Goal: Task Accomplishment & Management: Complete application form

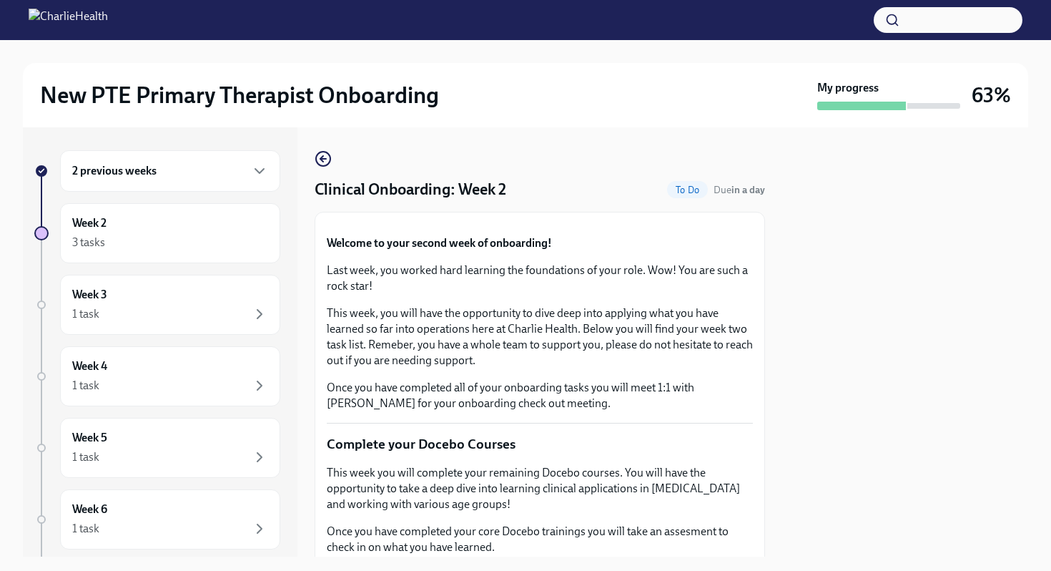
scroll to position [915, 0]
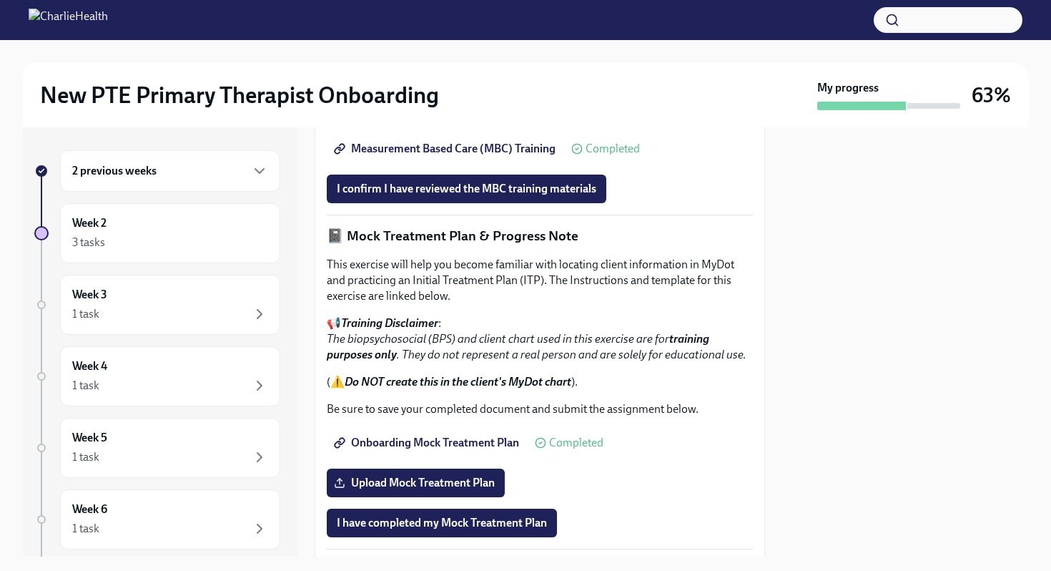
click at [481, 156] on span "Measurement Based Care (MBC) Training" at bounding box center [446, 149] width 219 height 14
click at [494, 196] on span "I confirm I have reviewed the MBC training materials" at bounding box center [467, 189] width 260 height 14
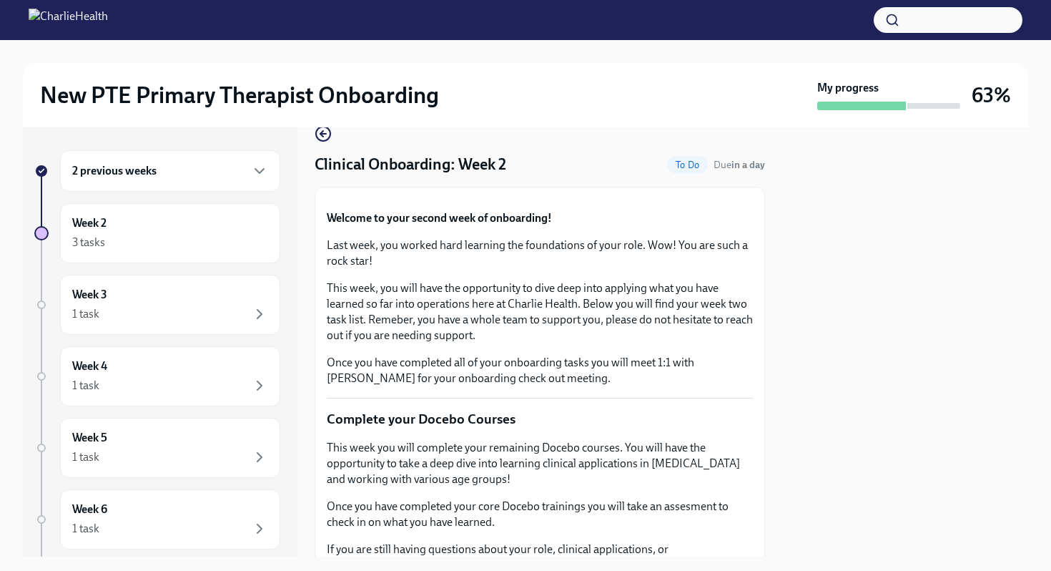
scroll to position [0, 0]
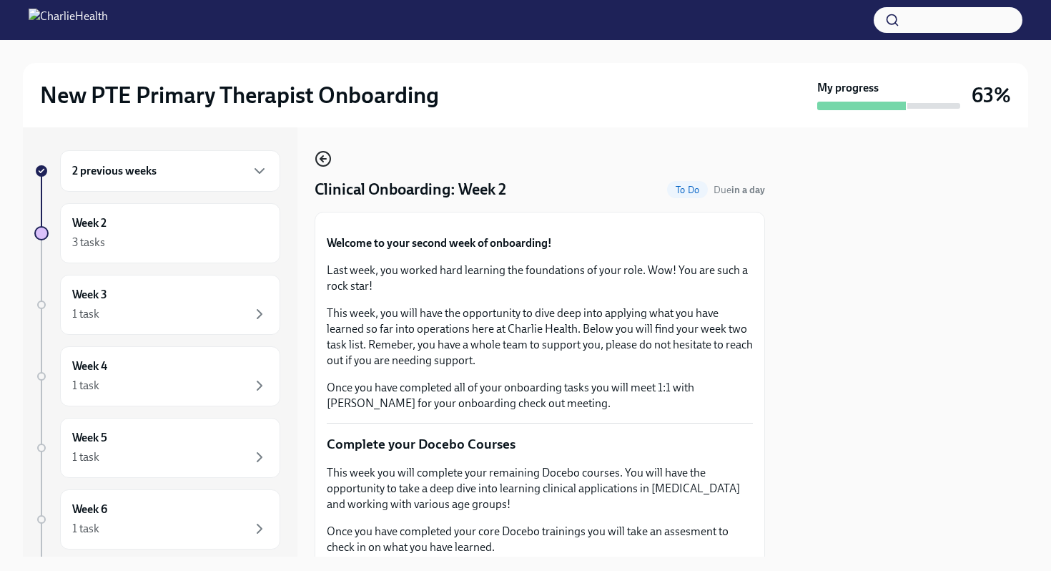
click at [327, 162] on icon "button" at bounding box center [323, 158] width 17 height 17
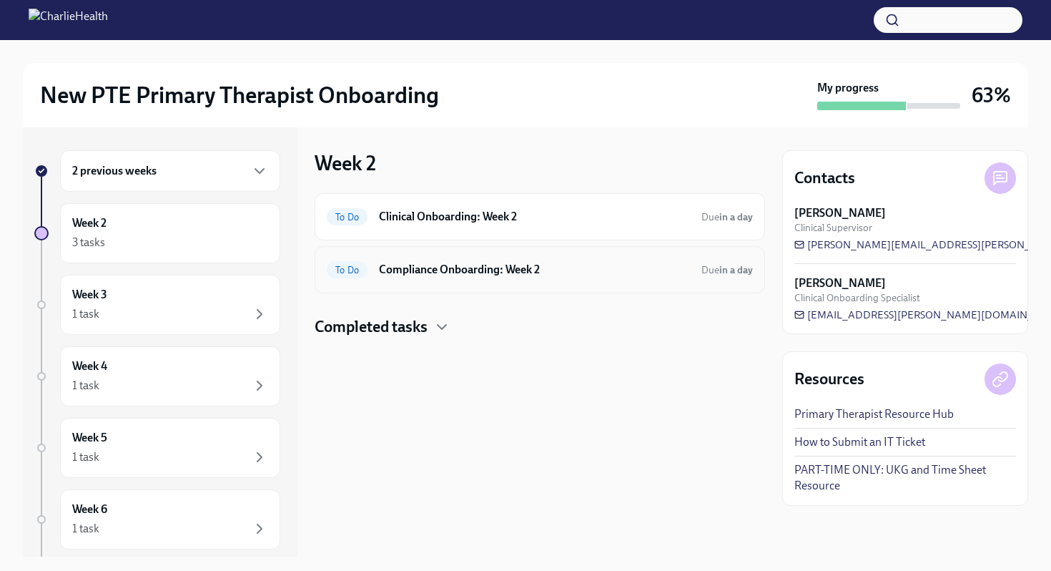
click at [539, 280] on div "To Do Compliance Onboarding: Week 2 Due in a day" at bounding box center [540, 269] width 426 height 23
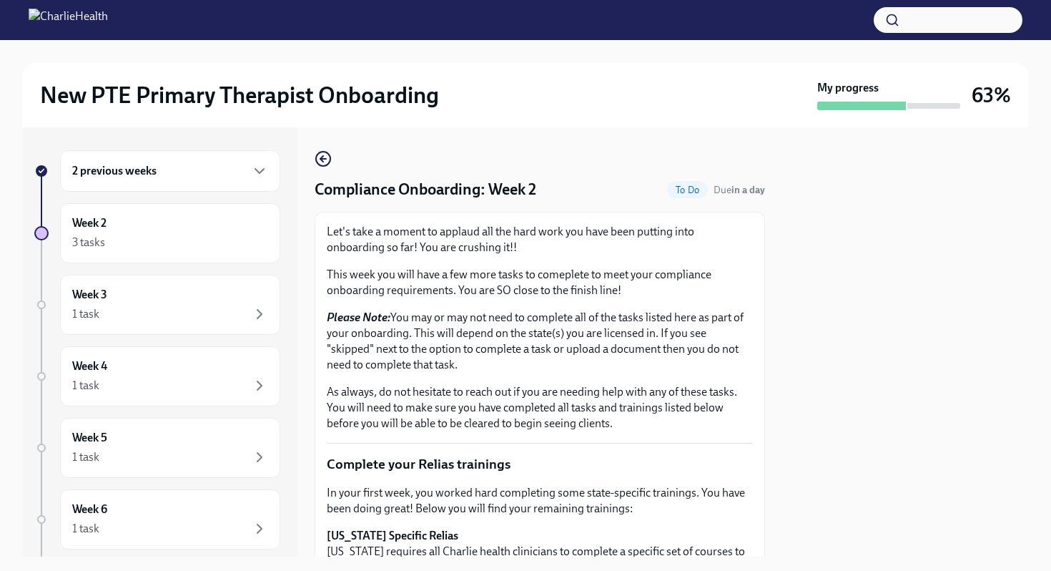
click at [329, 159] on icon "button" at bounding box center [323, 158] width 17 height 17
